Goal: Obtain resource: Download file/media

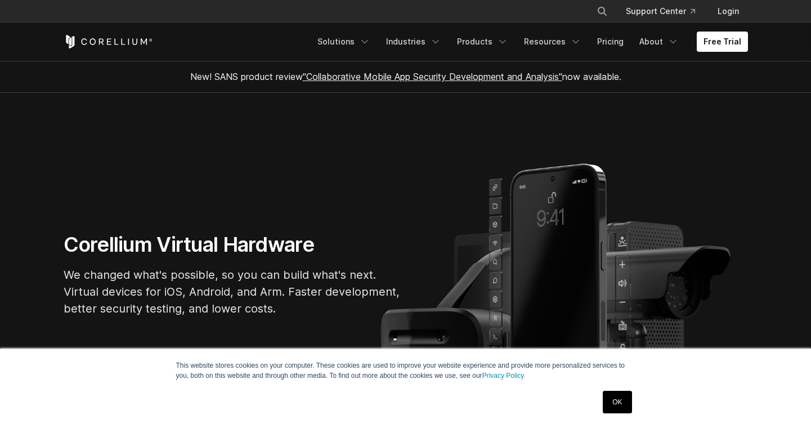
click at [719, 39] on link "Free Trial" at bounding box center [722, 42] width 51 height 20
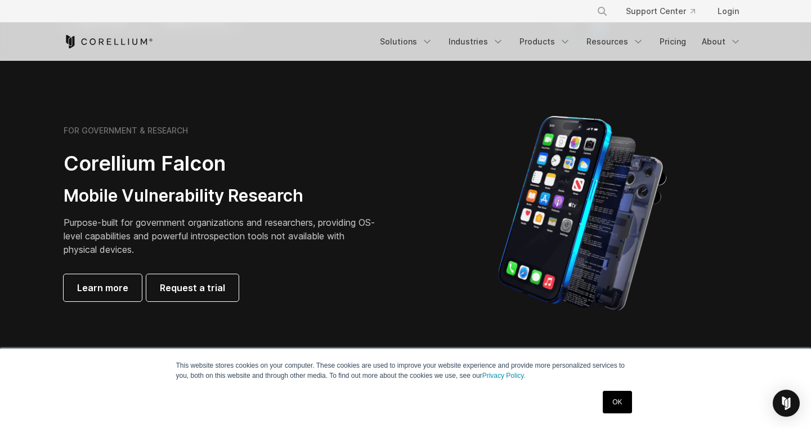
scroll to position [488, 0]
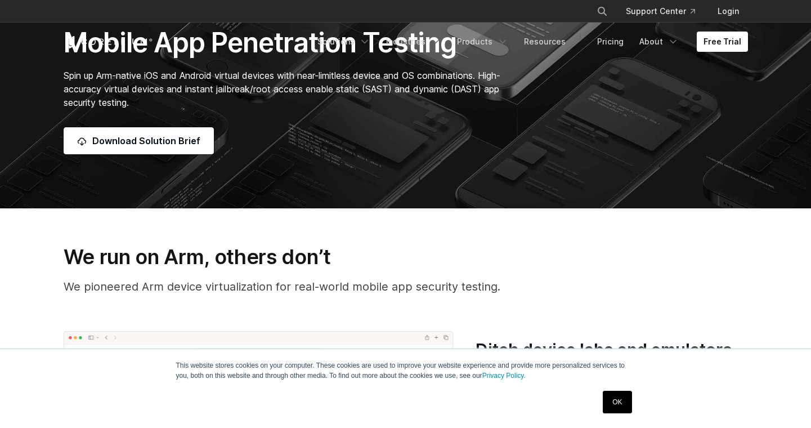
scroll to position [247, 0]
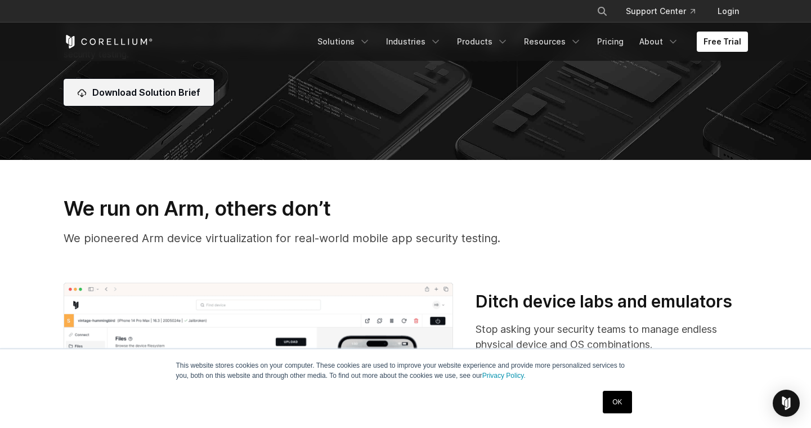
click at [173, 96] on span "Download Solution Brief" at bounding box center [146, 93] width 108 height 14
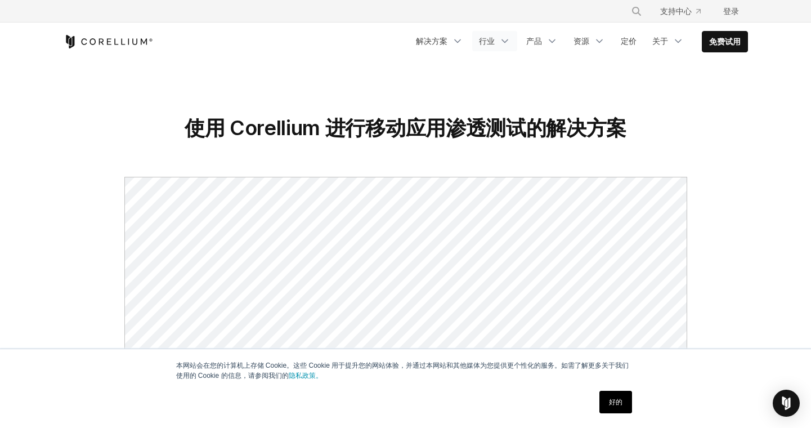
click at [502, 39] on icon "导航菜单" at bounding box center [504, 40] width 11 height 11
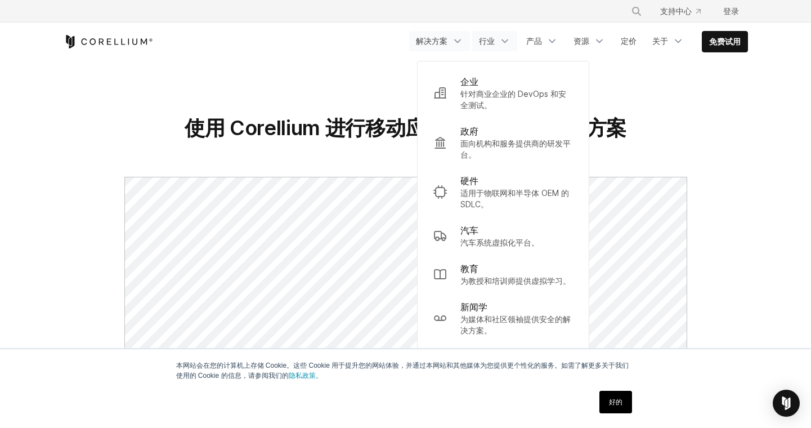
click at [453, 40] on icon "导航菜单" at bounding box center [457, 40] width 11 height 11
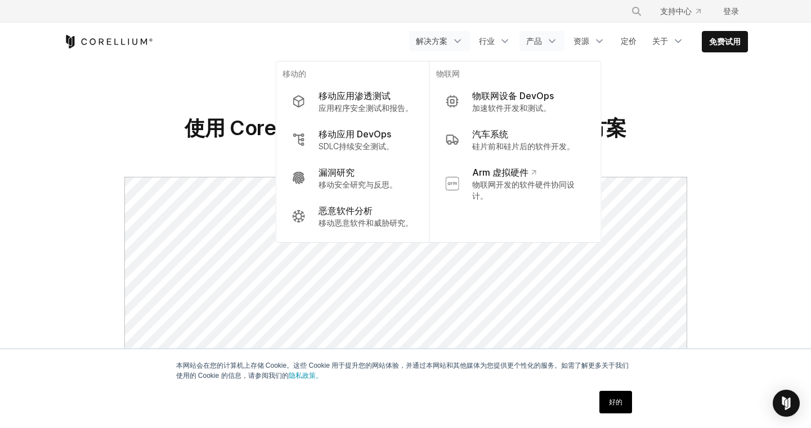
click at [543, 42] on link "产品" at bounding box center [542, 41] width 45 height 20
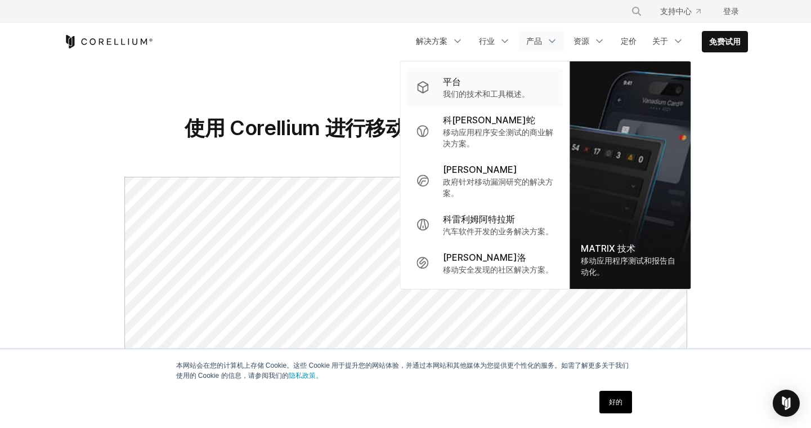
click at [463, 90] on font "我们的技术和工具概述。" at bounding box center [486, 94] width 87 height 10
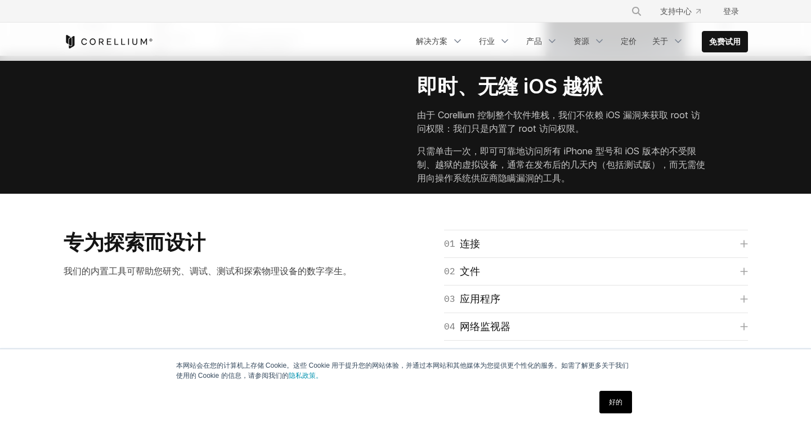
scroll to position [1432, 0]
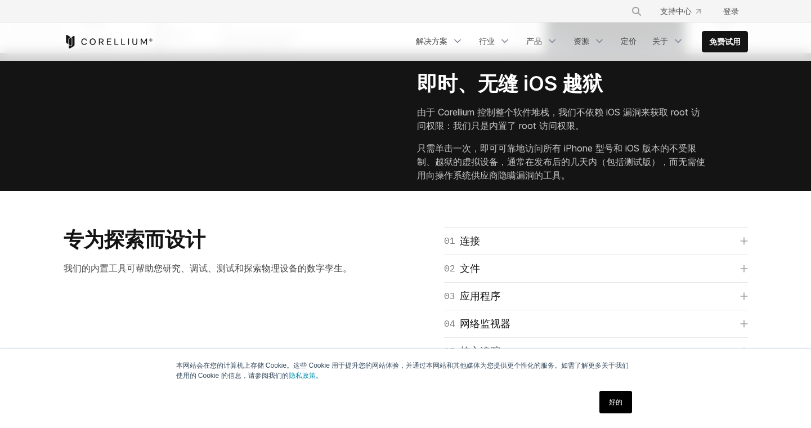
click at [609, 403] on font "好的" at bounding box center [616, 402] width 14 height 8
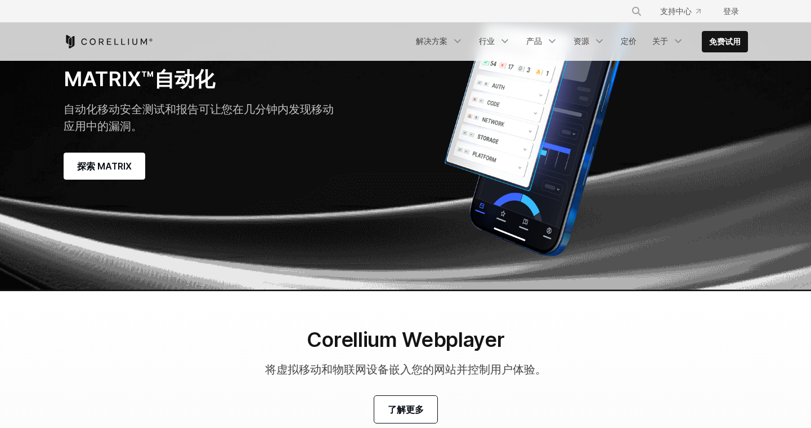
scroll to position [3318, 0]
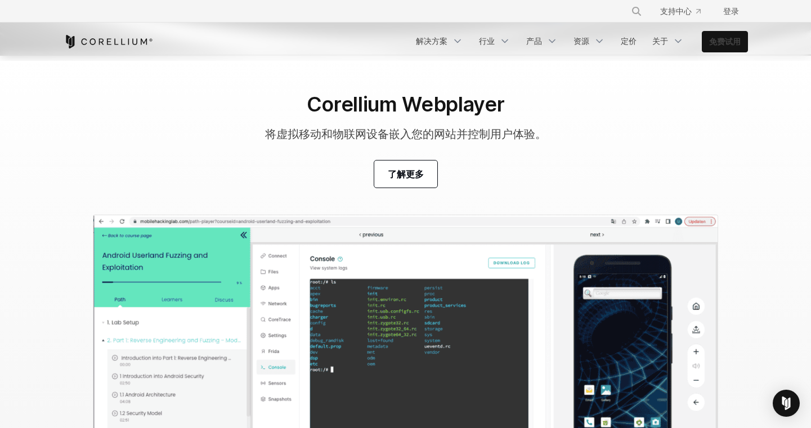
click at [734, 38] on font "免费试用" at bounding box center [725, 42] width 32 height 10
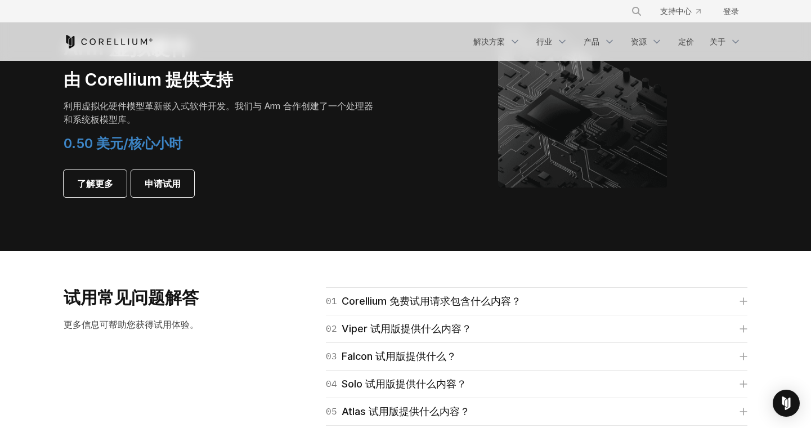
scroll to position [1319, 0]
